Goal: Task Accomplishment & Management: Manage account settings

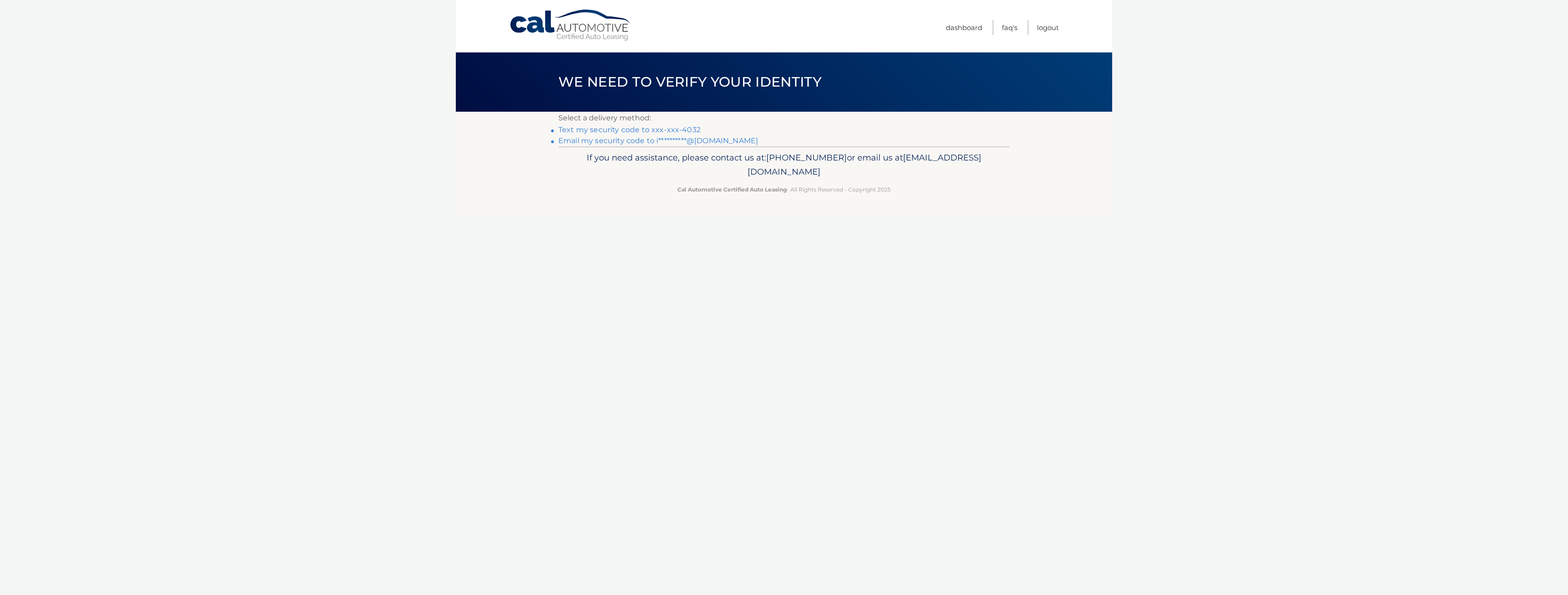
click at [618, 130] on link "Text my security code to xxx-xxx-4032" at bounding box center [629, 130] width 142 height 8
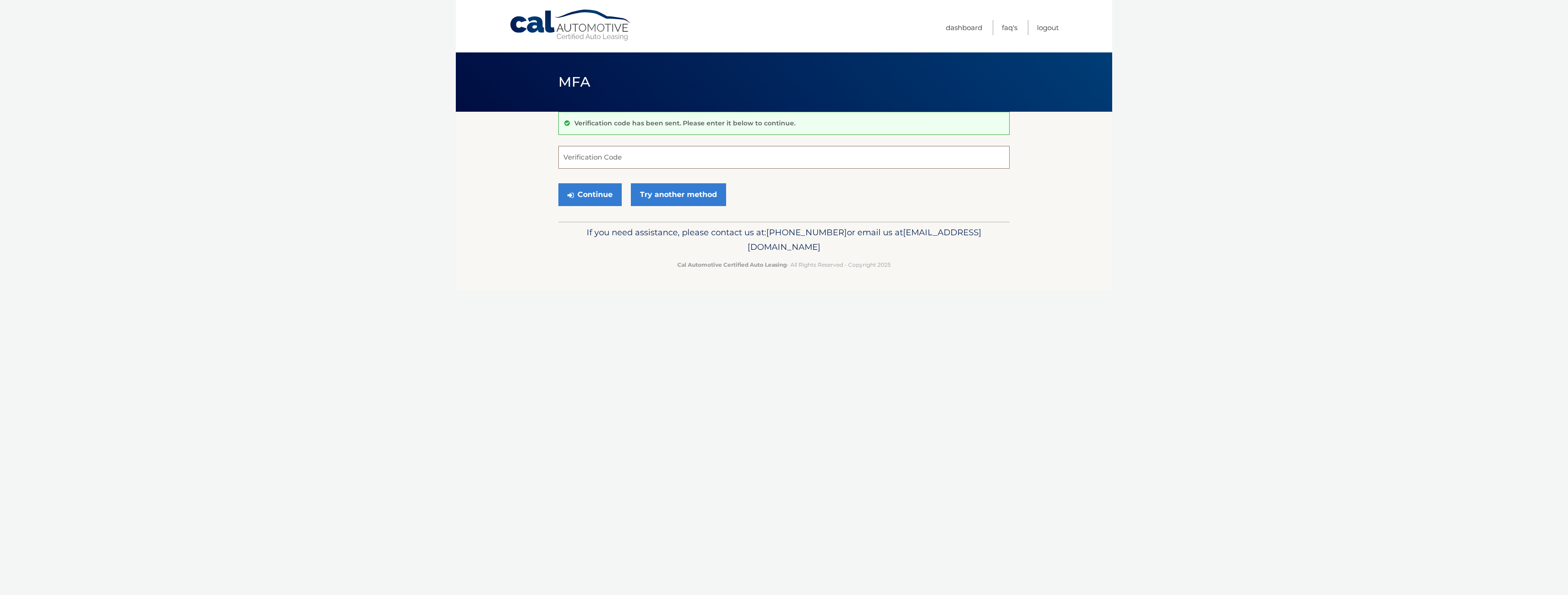
click at [629, 162] on input "Verification Code" at bounding box center [784, 157] width 451 height 23
type input "810344"
click at [558, 183] on button "Continue" at bounding box center [589, 194] width 63 height 23
